Goal: Find specific page/section: Find specific page/section

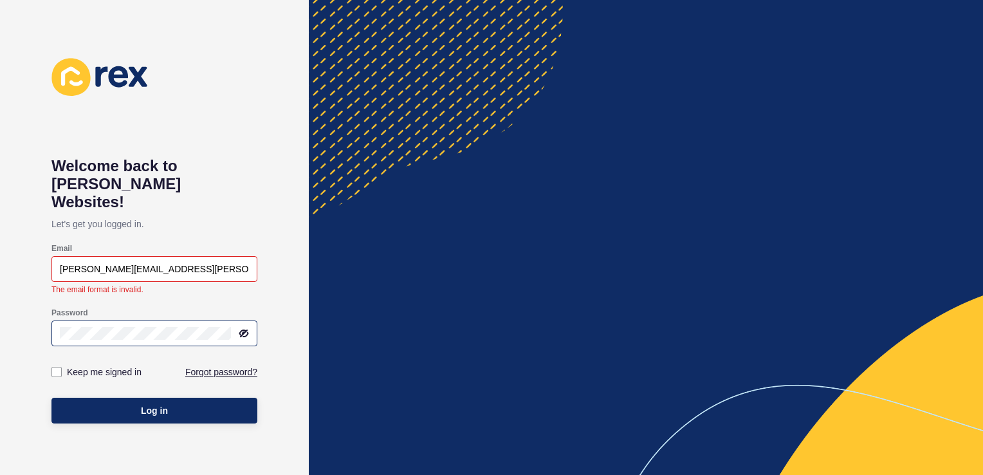
type input "[PERSON_NAME][EMAIL_ADDRESS][PERSON_NAME][DOMAIN_NAME]"
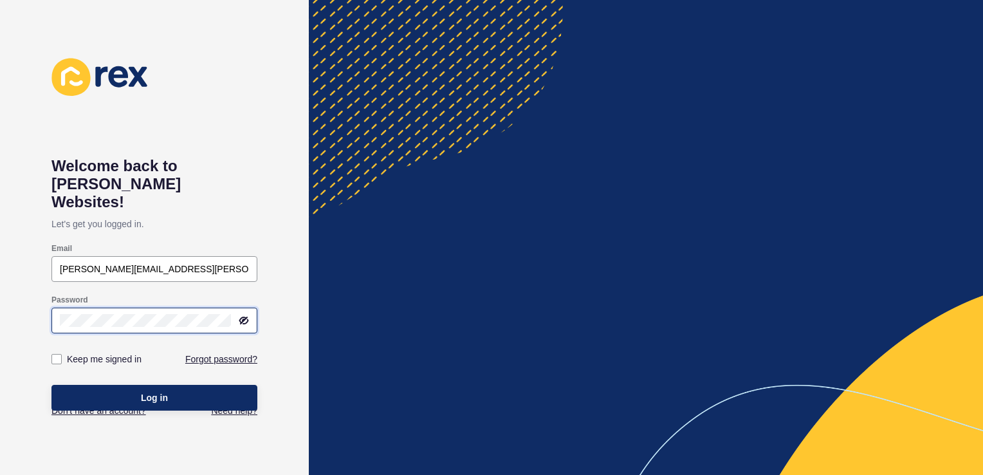
click at [122, 320] on div "Password" at bounding box center [154, 313] width 206 height 51
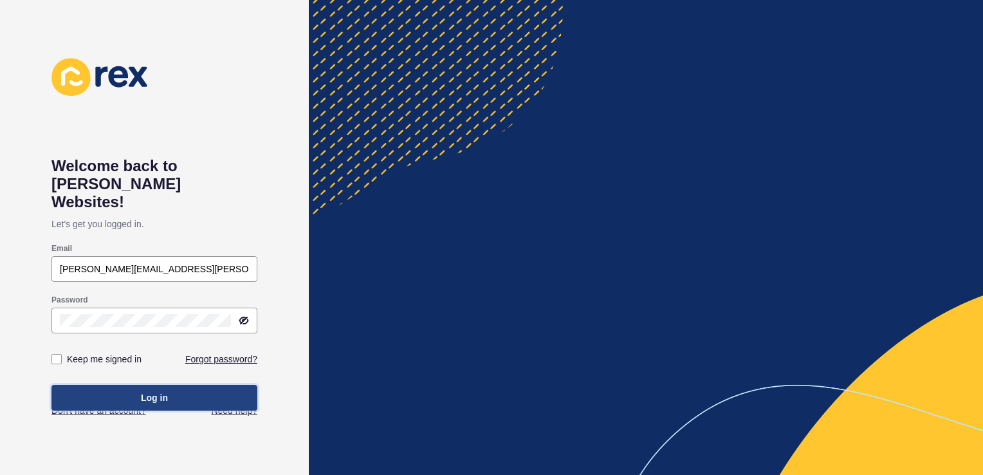
click at [149, 391] on span "Log in" at bounding box center [154, 397] width 27 height 13
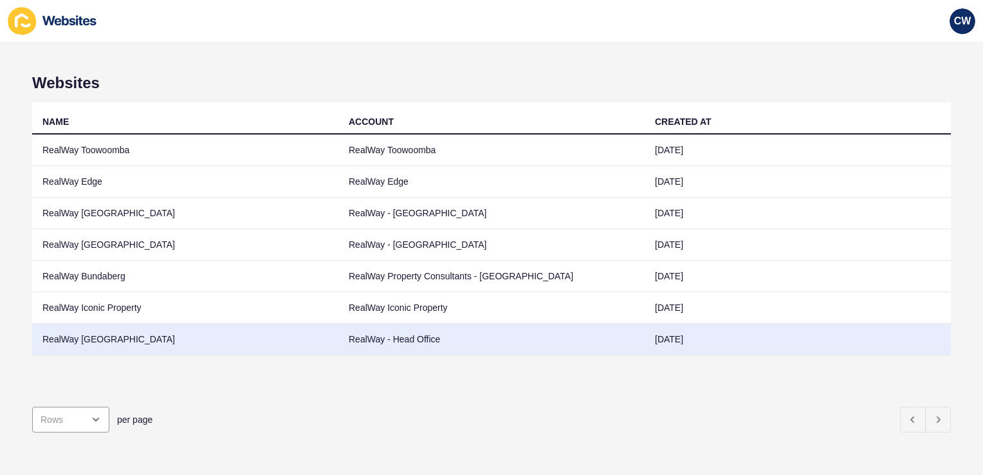
click at [149, 328] on td "RealWay [GEOGRAPHIC_DATA]" at bounding box center [185, 340] width 306 height 32
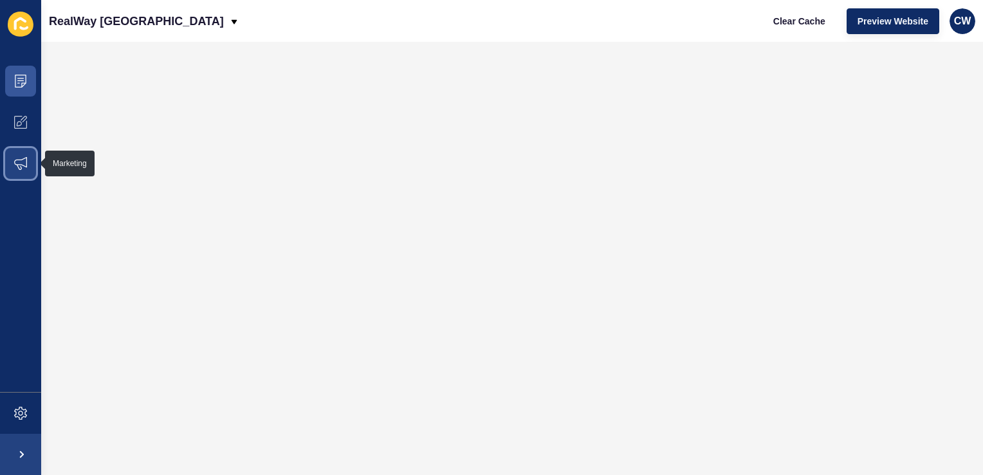
click at [25, 161] on icon at bounding box center [20, 163] width 13 height 13
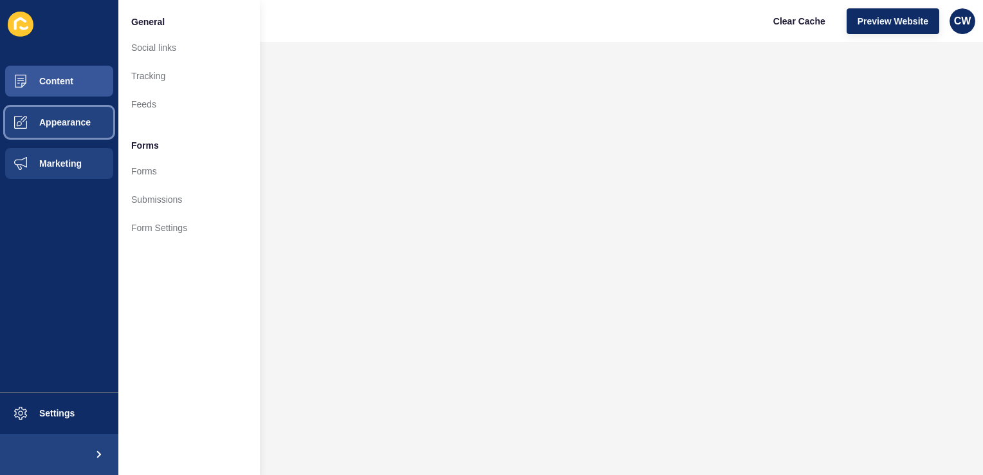
click at [66, 114] on button "Appearance" at bounding box center [59, 122] width 118 height 41
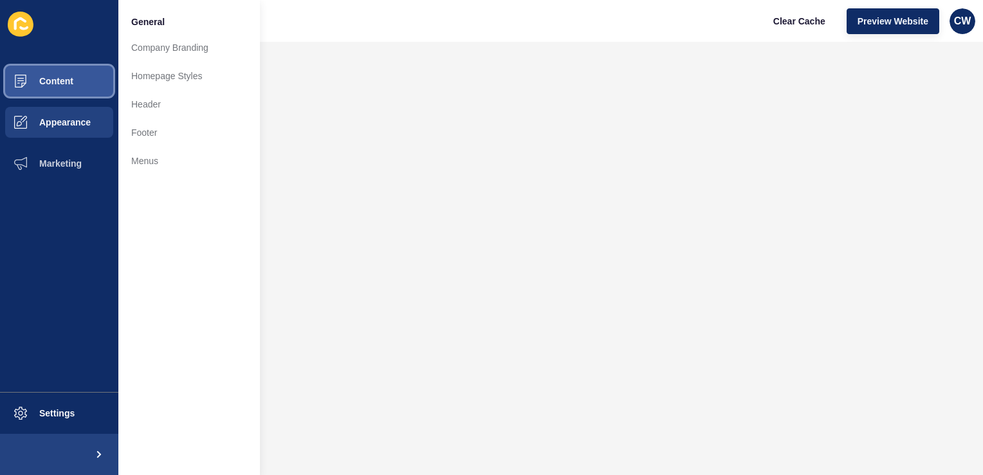
click at [69, 73] on button "Content" at bounding box center [59, 80] width 118 height 41
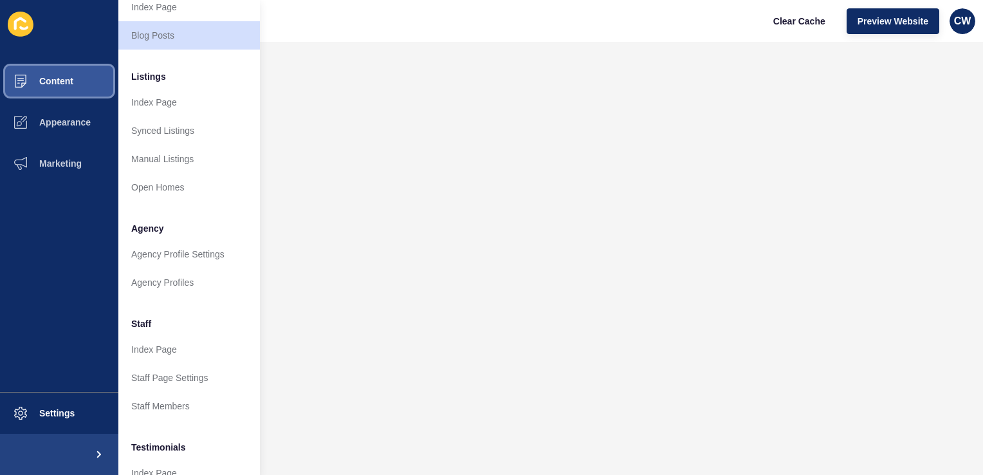
scroll to position [136, 0]
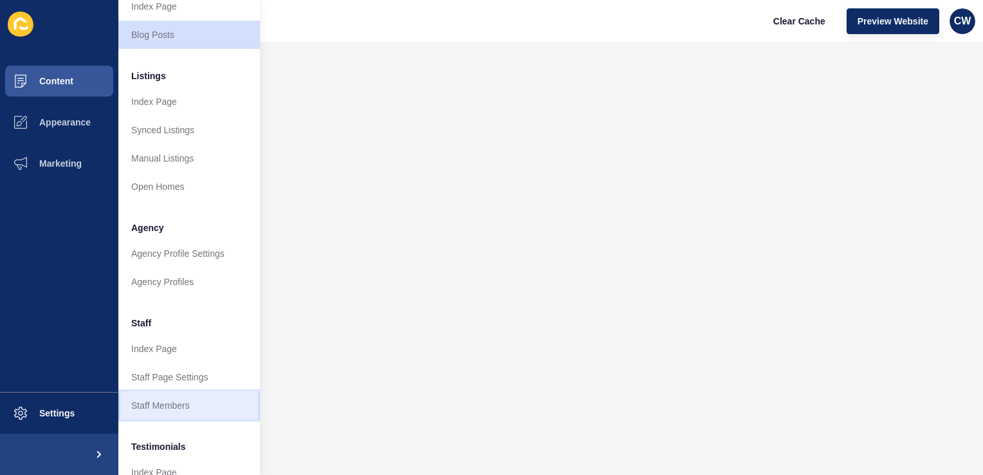
click at [183, 403] on link "Staff Members" at bounding box center [188, 405] width 141 height 28
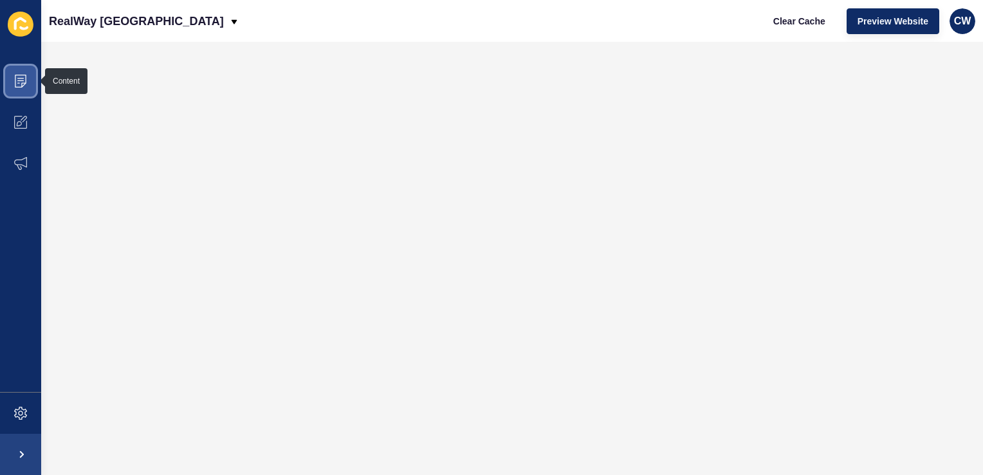
click at [29, 76] on span at bounding box center [20, 80] width 41 height 41
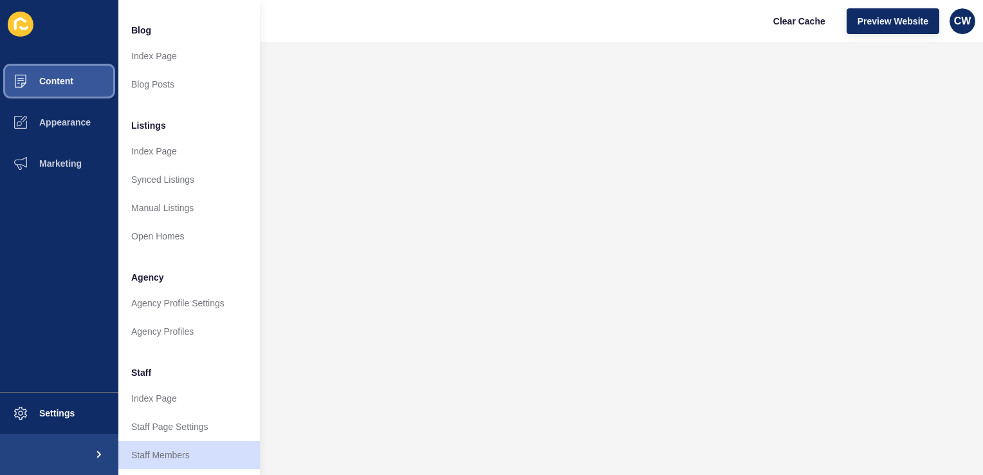
scroll to position [87, 0]
click at [193, 451] on link "Staff Members" at bounding box center [188, 454] width 141 height 28
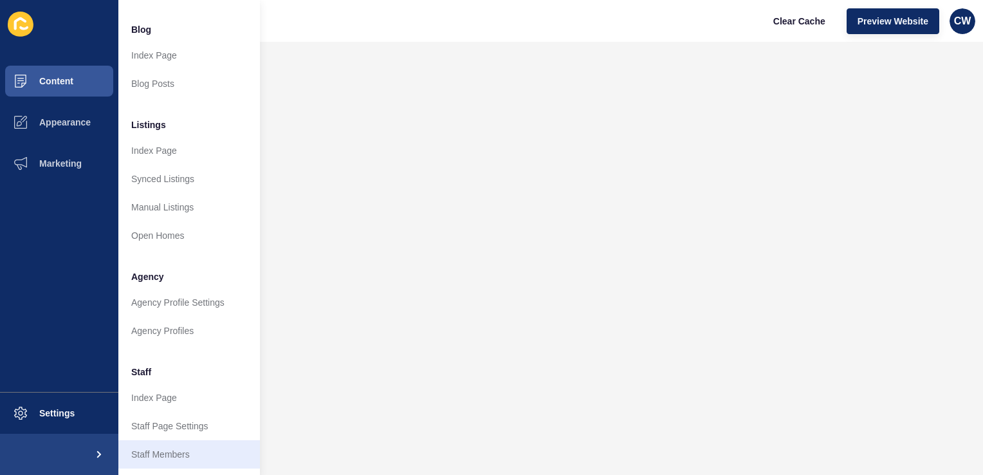
scroll to position [0, 0]
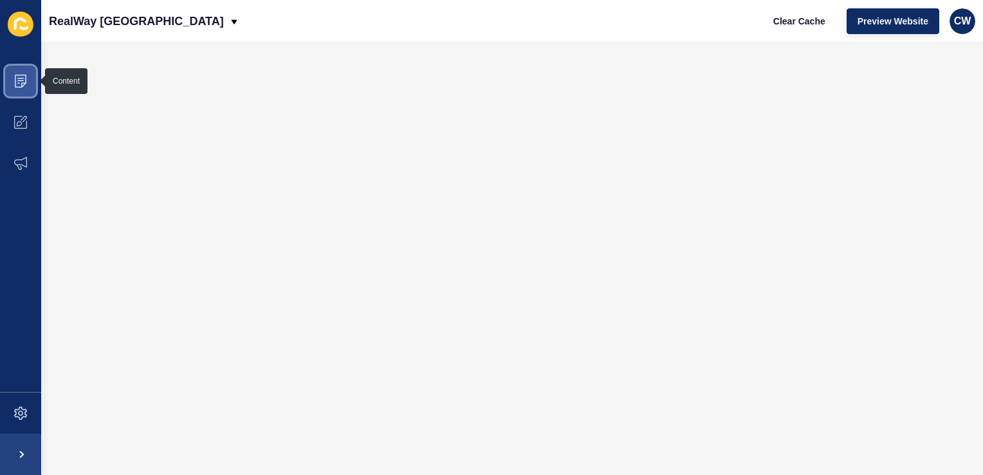
click at [35, 82] on span at bounding box center [20, 80] width 41 height 41
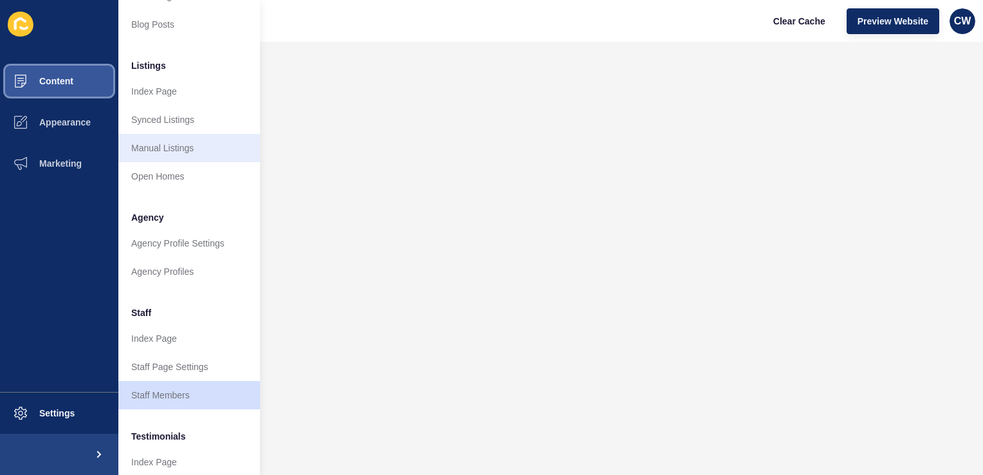
scroll to position [152, 0]
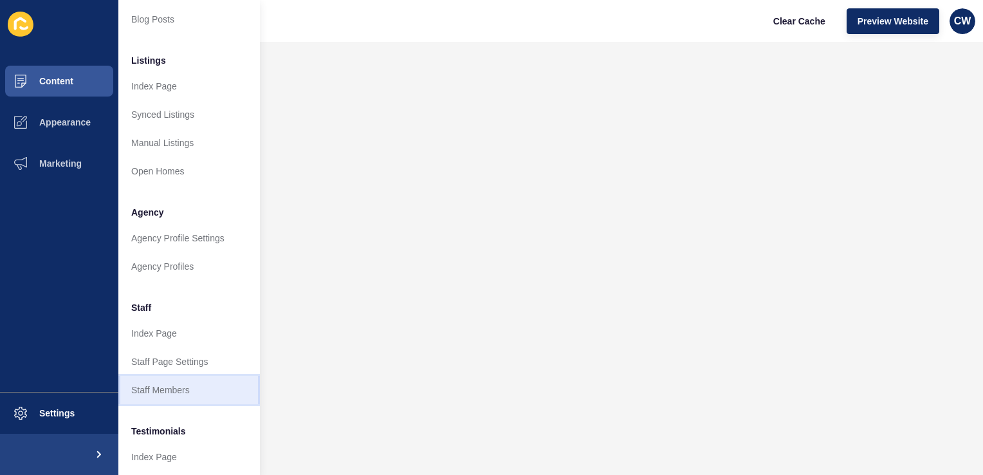
click at [170, 398] on link "Staff Members" at bounding box center [188, 390] width 141 height 28
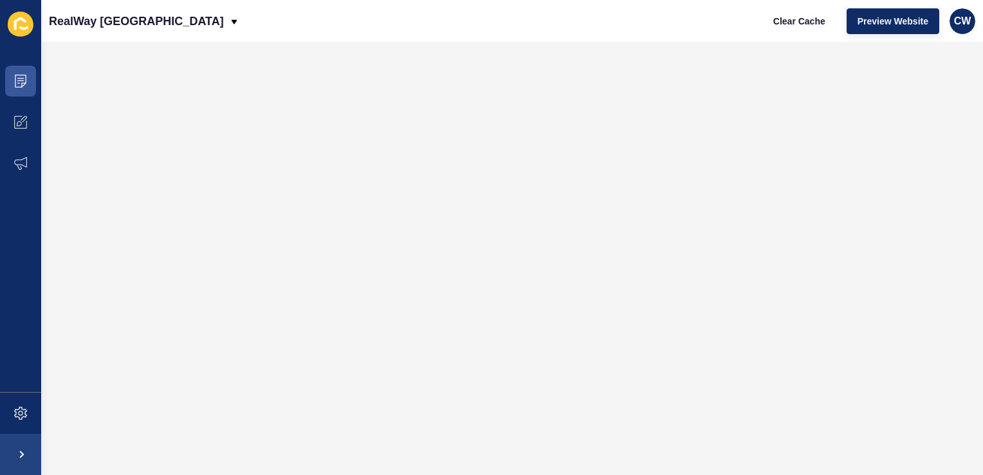
scroll to position [0, 0]
click at [23, 81] on icon at bounding box center [20, 81] width 13 height 13
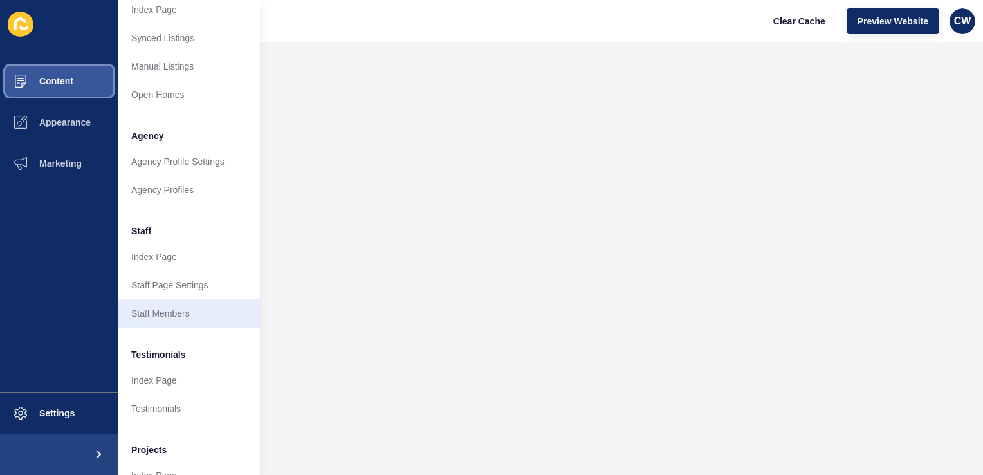
scroll to position [229, 0]
click at [206, 309] on link "Staff Members" at bounding box center [188, 312] width 141 height 28
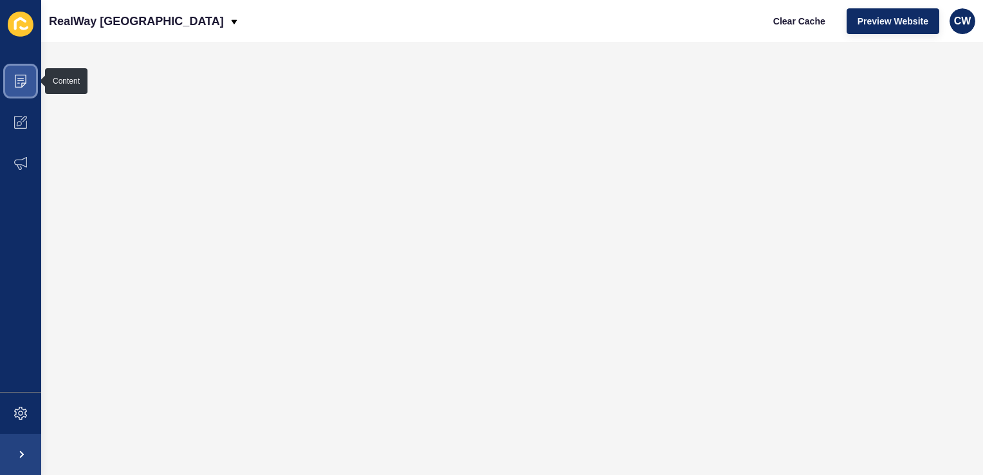
click at [21, 79] on icon at bounding box center [20, 81] width 13 height 13
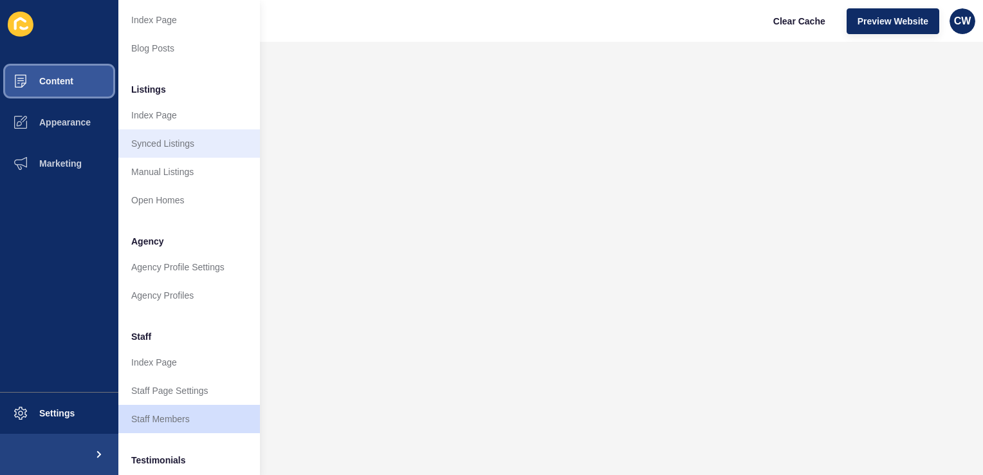
scroll to position [130, 0]
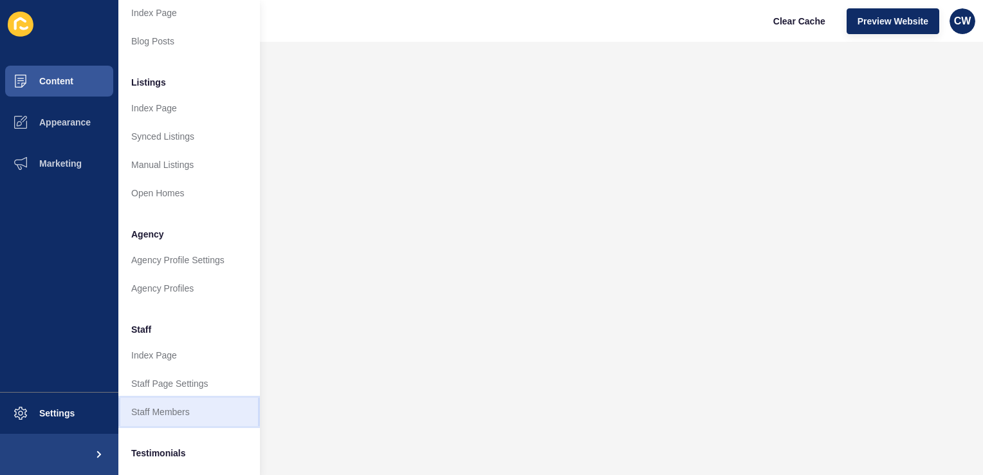
click at [171, 410] on link "Staff Members" at bounding box center [188, 411] width 141 height 28
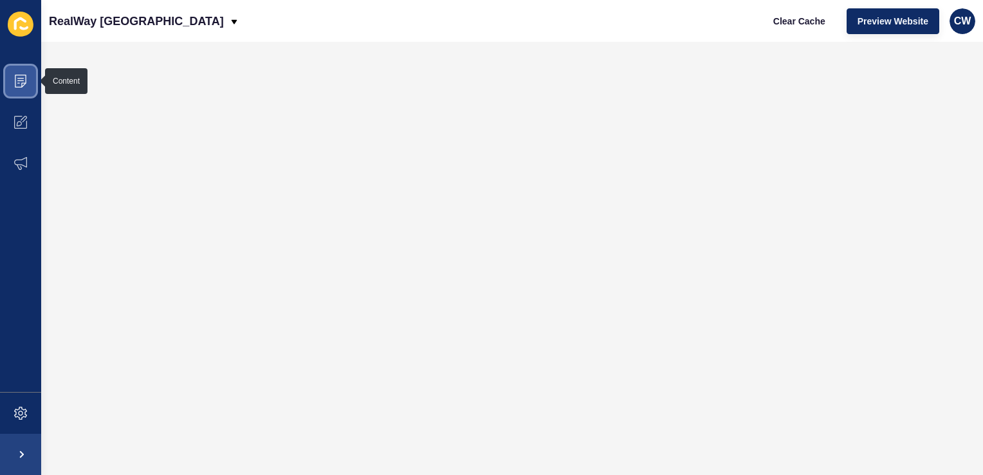
click at [10, 76] on span at bounding box center [20, 80] width 41 height 41
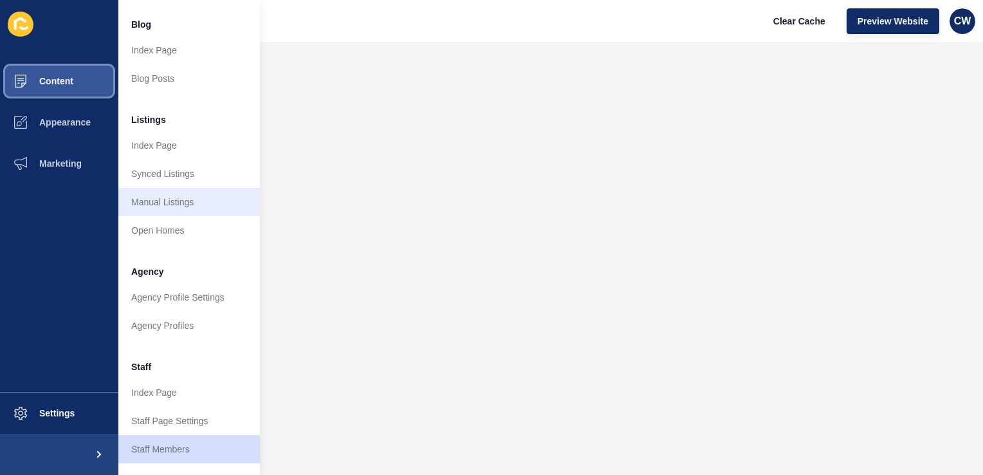
scroll to position [98, 0]
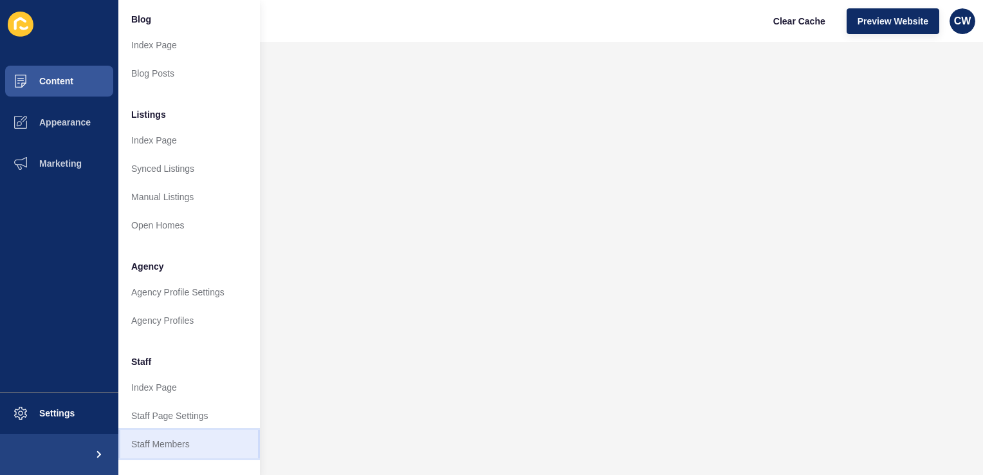
click at [157, 451] on link "Staff Members" at bounding box center [188, 444] width 141 height 28
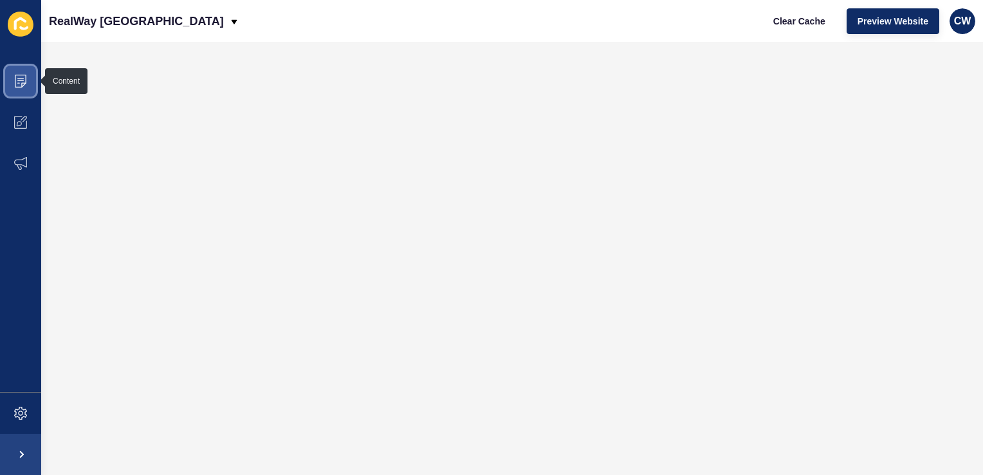
click at [37, 81] on span at bounding box center [20, 80] width 41 height 41
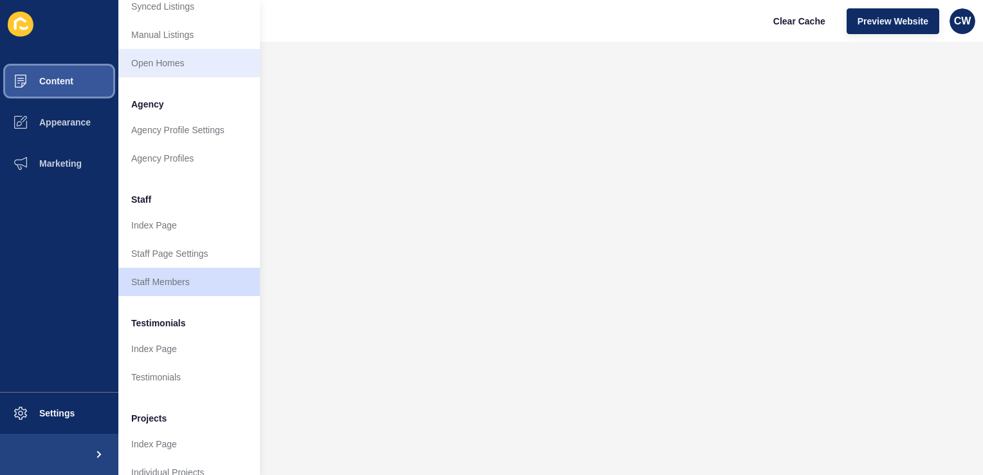
scroll to position [288, 0]
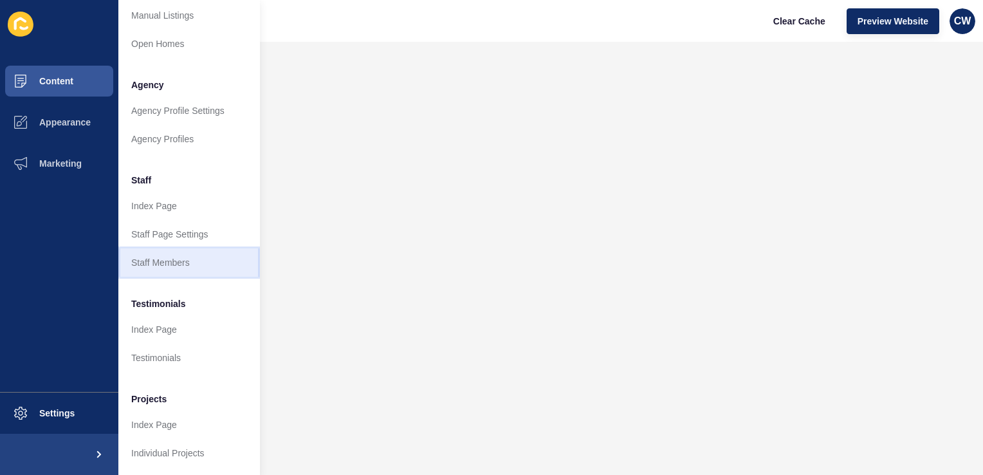
click at [174, 261] on link "Staff Members" at bounding box center [188, 262] width 141 height 28
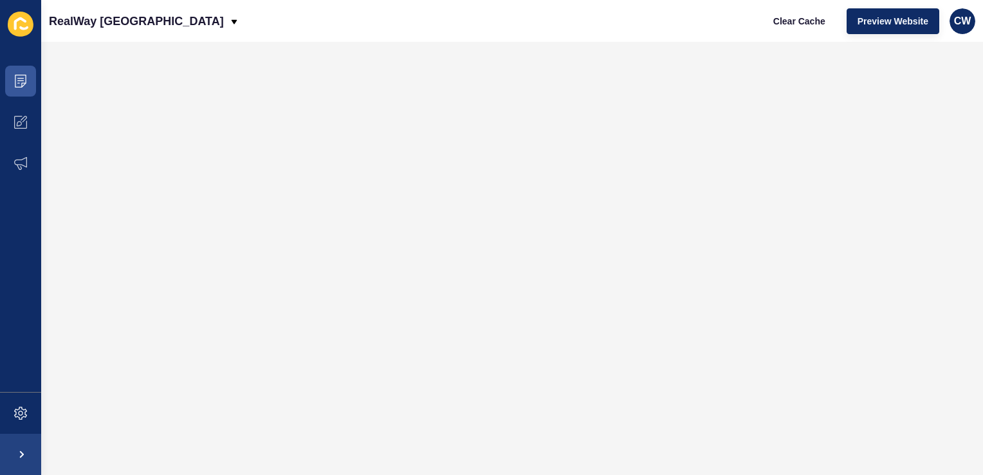
scroll to position [0, 0]
click at [16, 77] on icon at bounding box center [20, 81] width 13 height 13
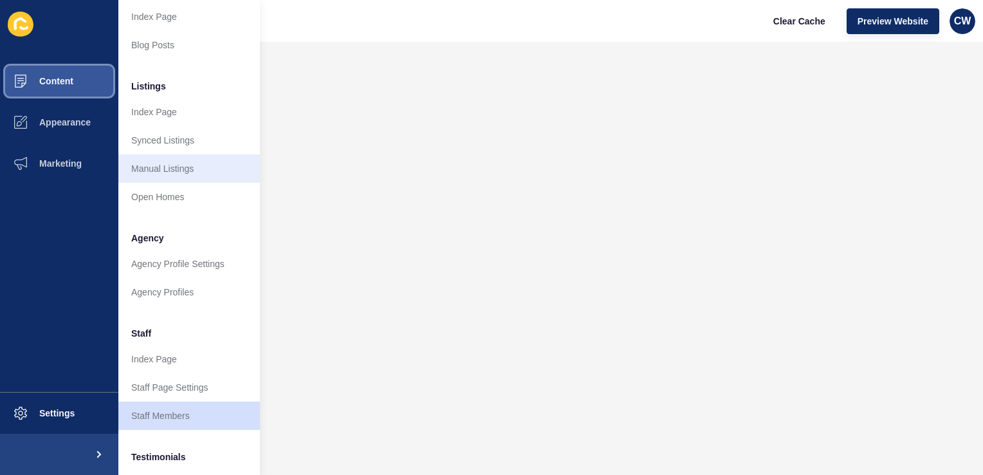
scroll to position [129, 0]
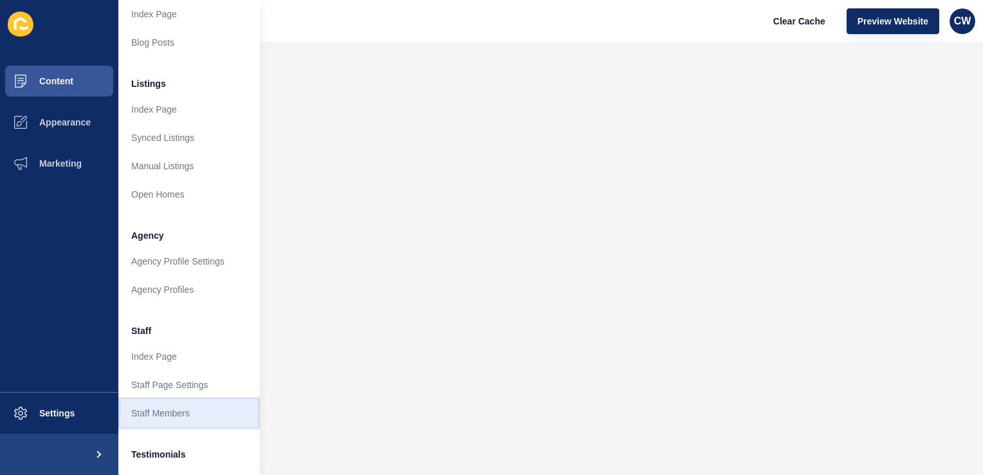
click at [160, 422] on link "Staff Members" at bounding box center [188, 413] width 141 height 28
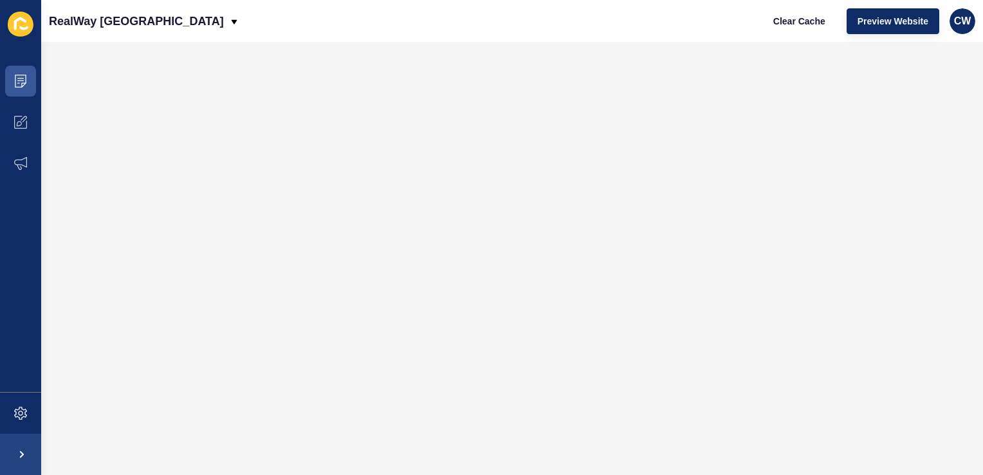
scroll to position [0, 0]
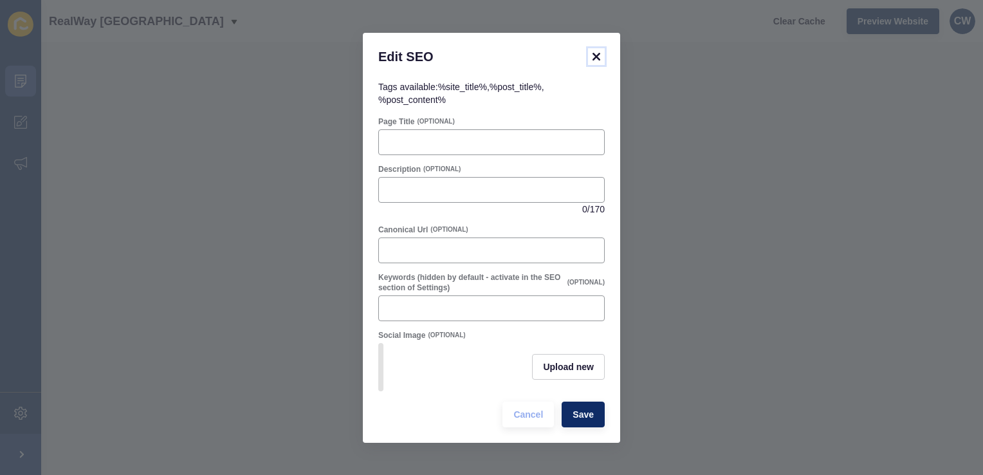
click at [598, 49] on icon at bounding box center [595, 56] width 15 height 15
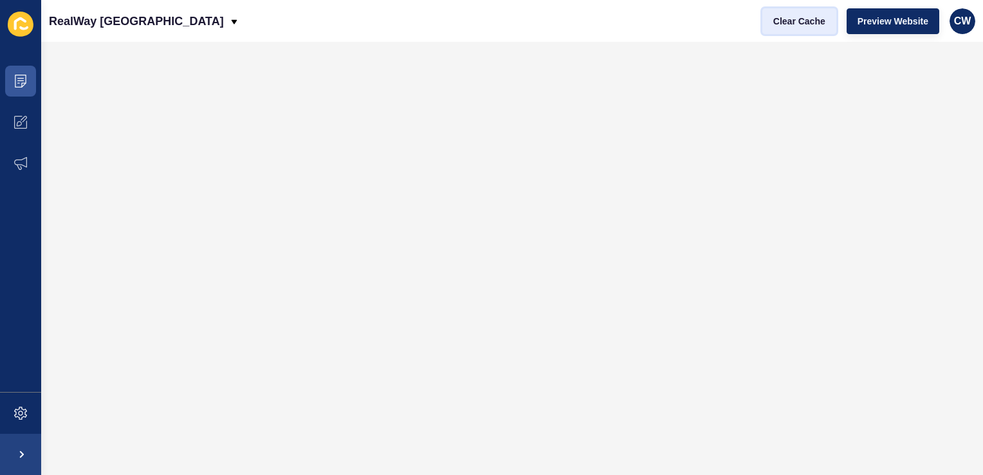
click at [805, 16] on span "Clear Cache" at bounding box center [799, 21] width 52 height 13
click at [801, 24] on span "Clear Cache" at bounding box center [799, 21] width 52 height 13
click at [27, 87] on span at bounding box center [20, 80] width 41 height 41
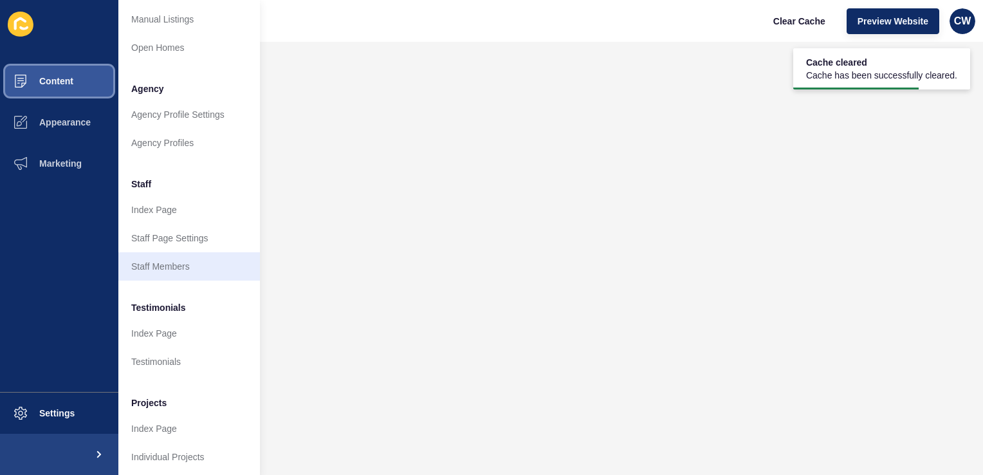
scroll to position [275, 0]
click at [160, 260] on link "Staff Members" at bounding box center [188, 266] width 141 height 28
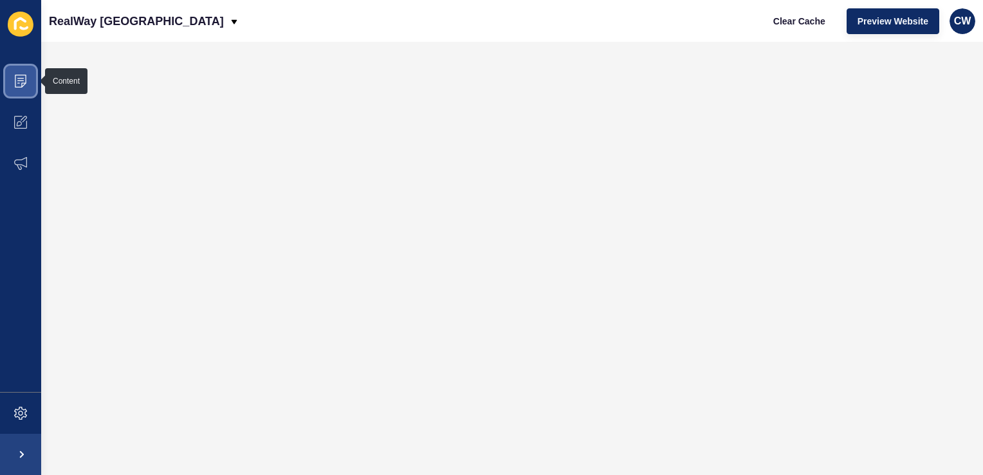
click at [30, 75] on span at bounding box center [20, 80] width 41 height 41
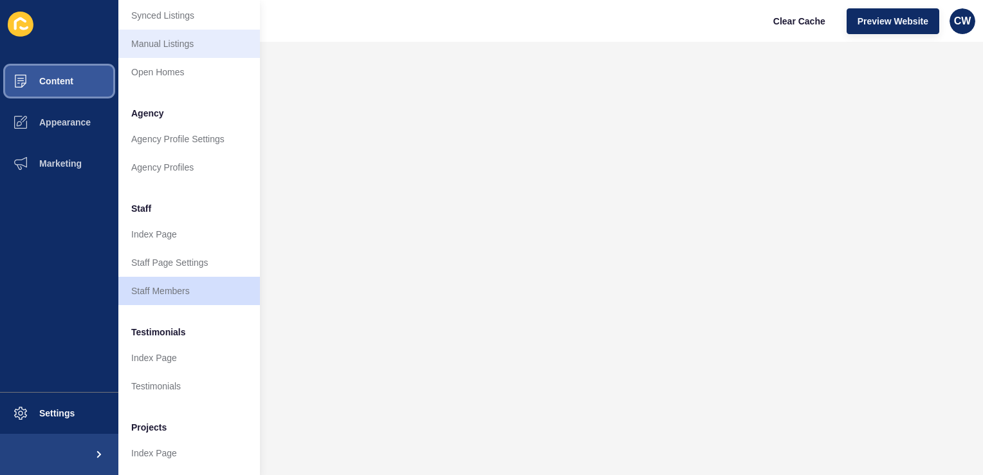
scroll to position [252, 0]
click at [172, 288] on link "Staff Members" at bounding box center [188, 289] width 141 height 28
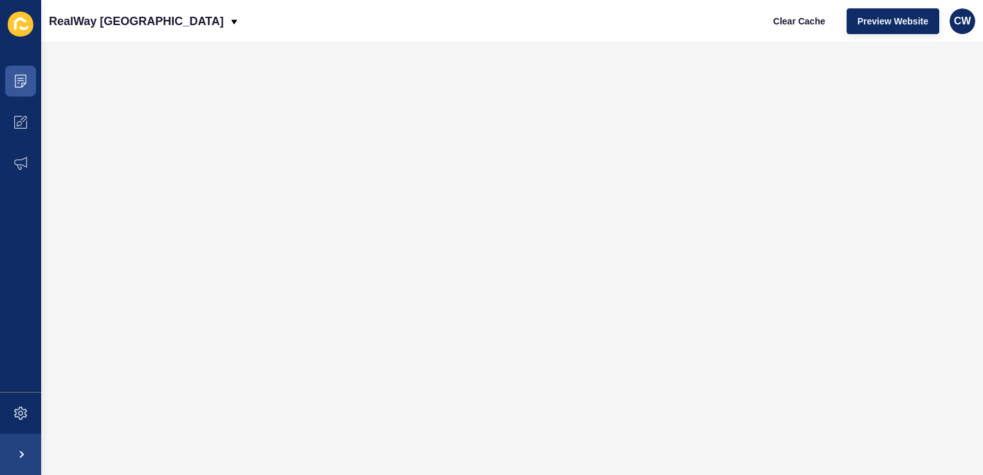
scroll to position [0, 0]
click at [792, 21] on span "Clear Cache" at bounding box center [799, 21] width 52 height 13
click at [24, 83] on icon at bounding box center [21, 81] width 12 height 13
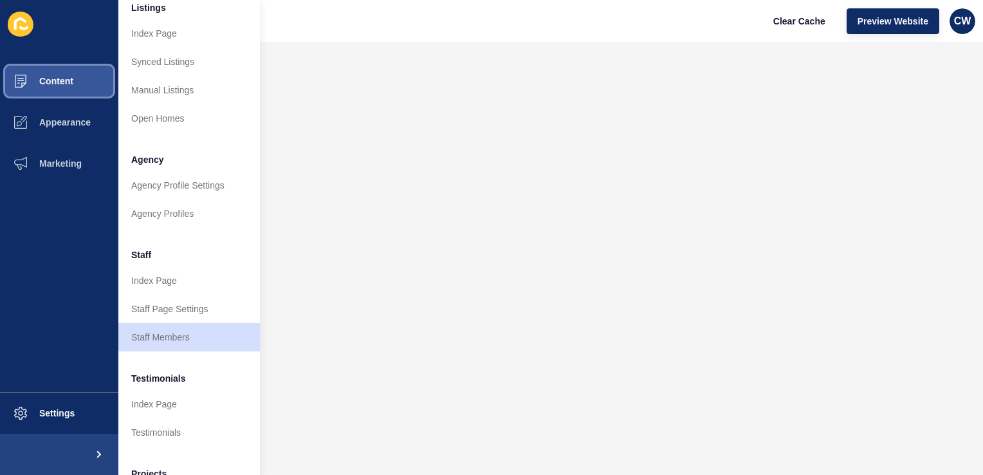
scroll to position [205, 0]
click at [206, 331] on link "Staff Members" at bounding box center [188, 336] width 141 height 28
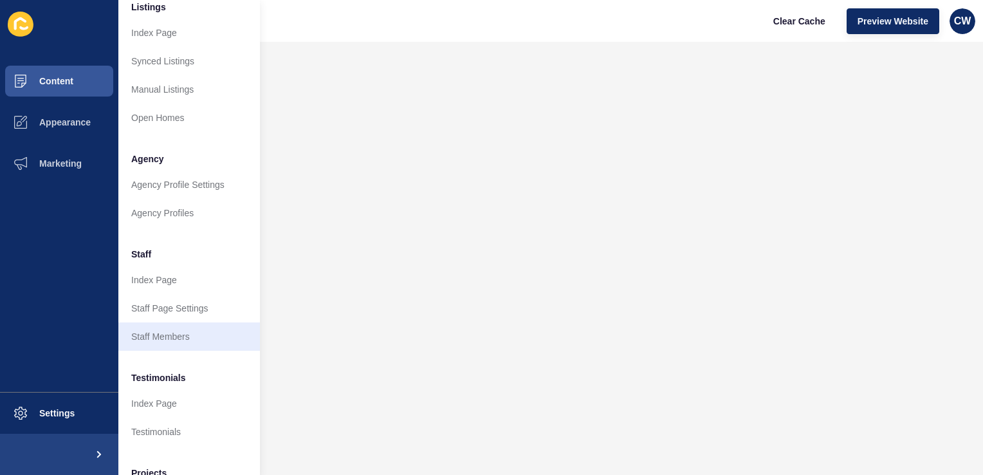
scroll to position [0, 0]
